Goal: Navigation & Orientation: Find specific page/section

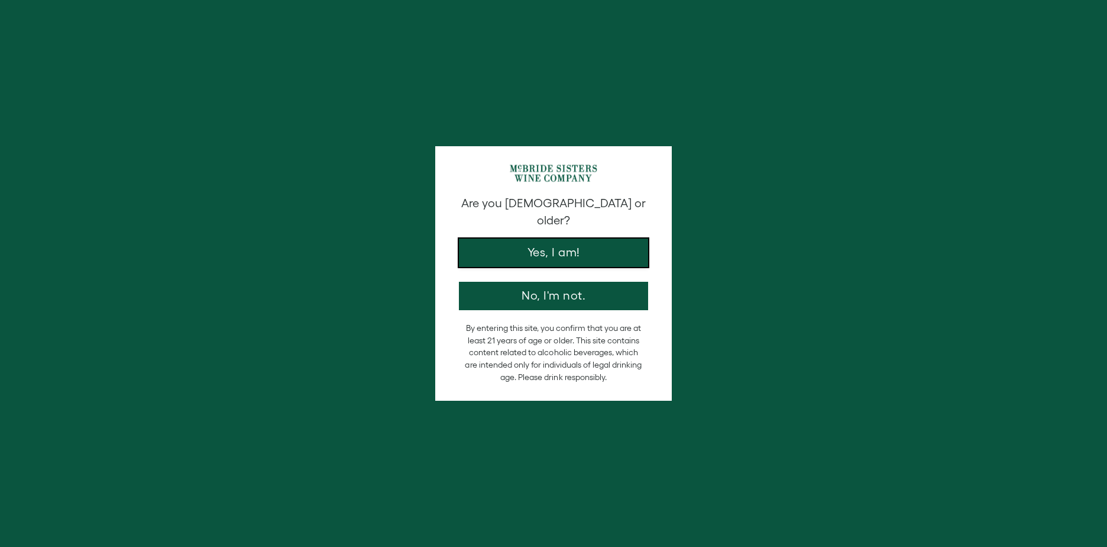
click at [542, 238] on button "Yes, I am!" at bounding box center [553, 252] width 189 height 28
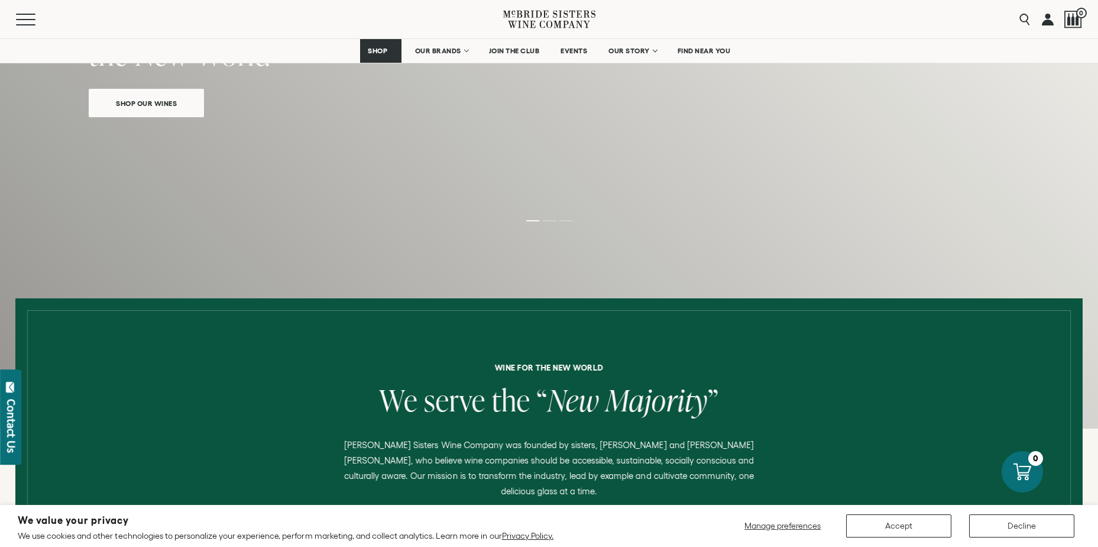
scroll to position [237, 0]
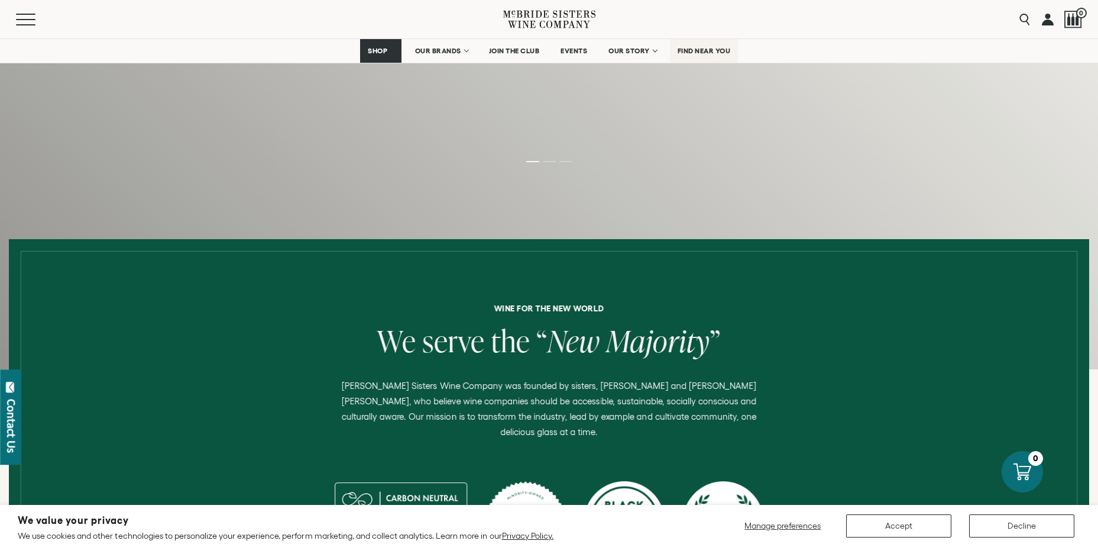
click at [697, 49] on span "FIND NEAR YOU" at bounding box center [704, 51] width 53 height 8
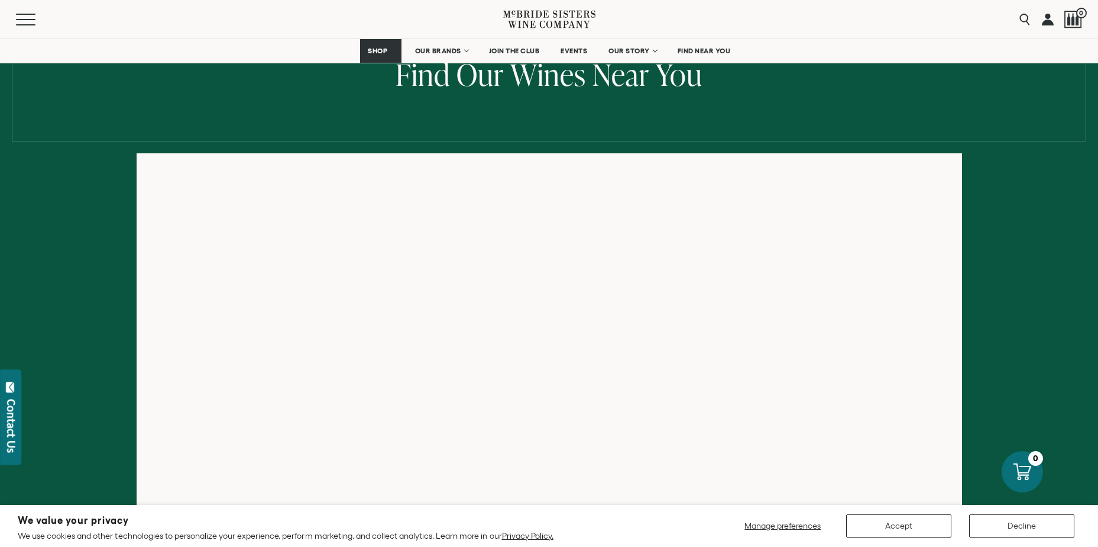
scroll to position [177, 0]
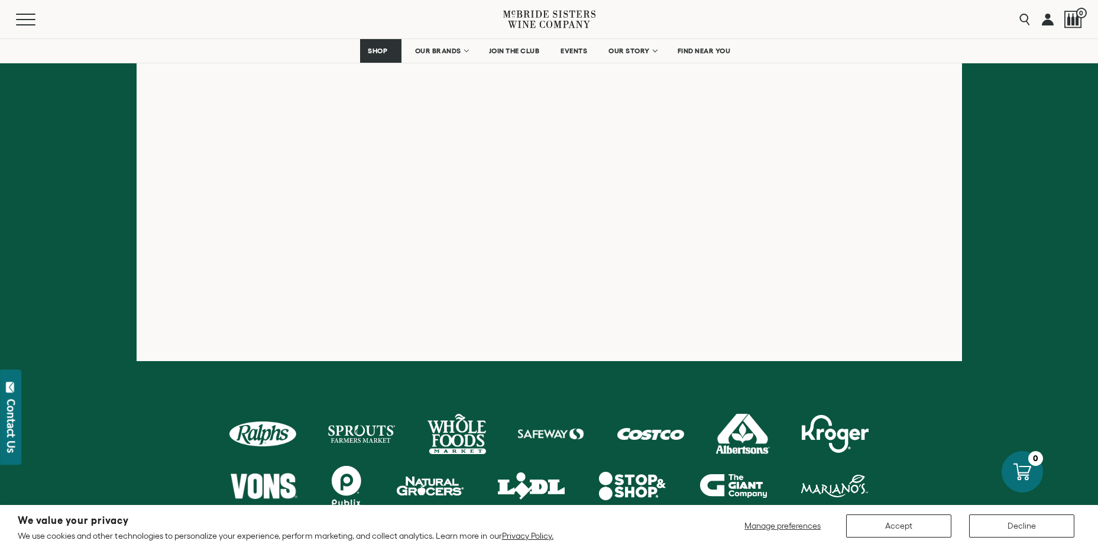
scroll to position [237, 0]
